Goal: Obtain resource: Download file/media

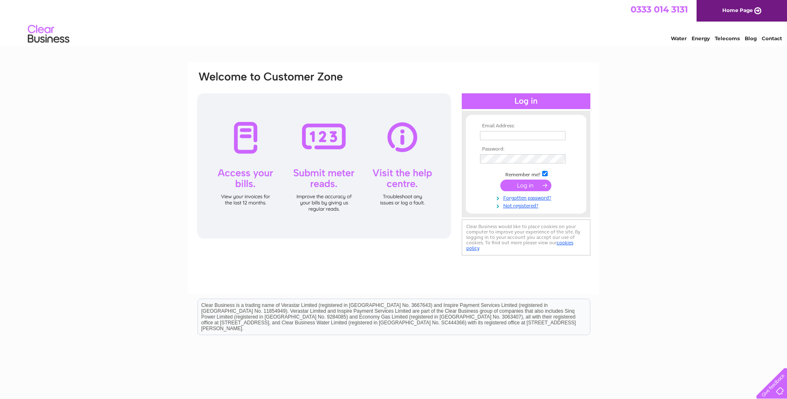
type input "[EMAIL_ADDRESS][DOMAIN_NAME]"
click at [526, 184] on input "submit" at bounding box center [525, 186] width 51 height 12
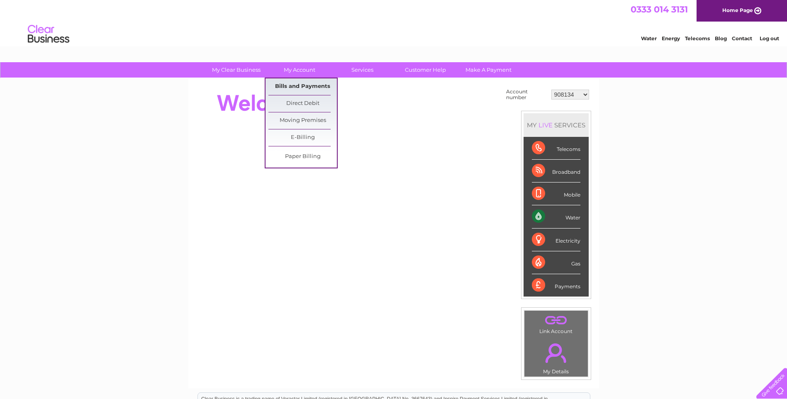
click at [295, 83] on link "Bills and Payments" at bounding box center [302, 86] width 68 height 17
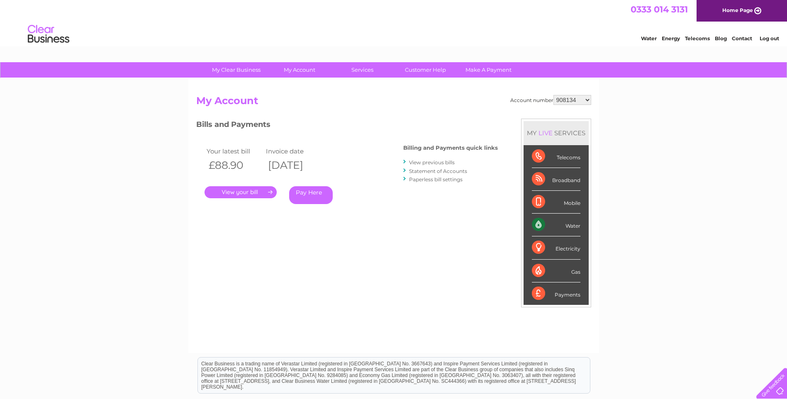
click at [229, 193] on link "." at bounding box center [241, 192] width 72 height 12
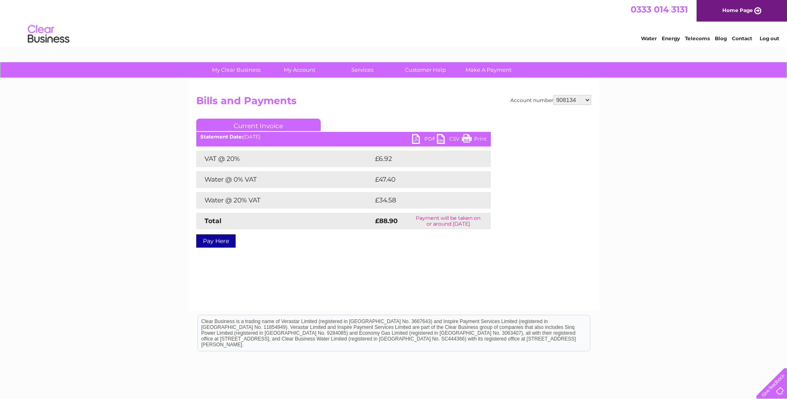
click at [432, 140] on link "PDF" at bounding box center [424, 140] width 25 height 12
click at [580, 98] on select "908134 972211 30264276" at bounding box center [572, 100] width 38 height 10
select select "972211"
click at [553, 95] on select "908134 972211 30264276" at bounding box center [572, 100] width 38 height 10
click at [421, 137] on link "PDF" at bounding box center [424, 140] width 25 height 12
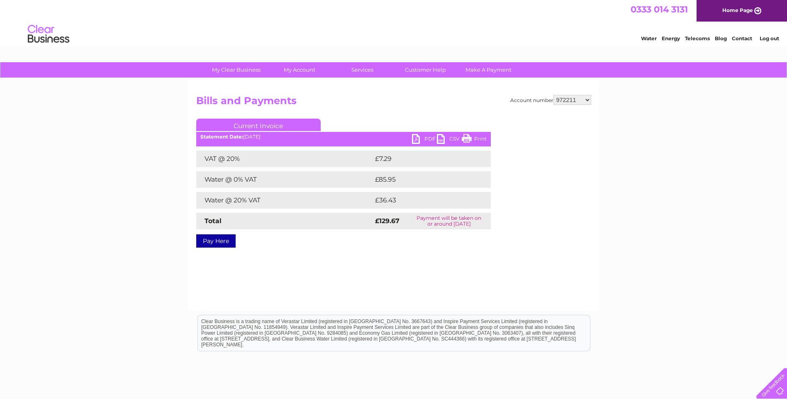
click at [575, 102] on select "908134 972211 30264276" at bounding box center [572, 100] width 38 height 10
select select "30264276"
click at [553, 95] on select "908134 972211 30264276" at bounding box center [572, 100] width 38 height 10
click at [426, 139] on link "PDF" at bounding box center [424, 140] width 25 height 12
